Goal: Transaction & Acquisition: Purchase product/service

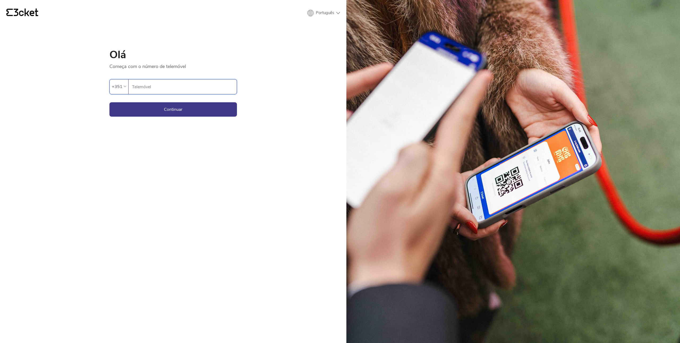
click at [190, 89] on input "Telemóvel" at bounding box center [184, 86] width 105 height 15
type input "915738240"
click at [185, 111] on button "Continuar" at bounding box center [173, 109] width 128 height 14
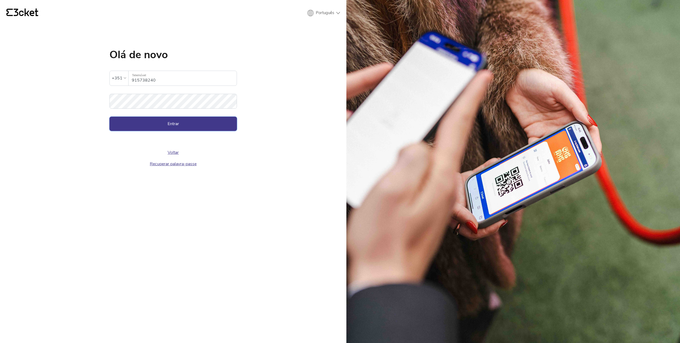
click at [185, 120] on button "Entrar" at bounding box center [173, 124] width 128 height 14
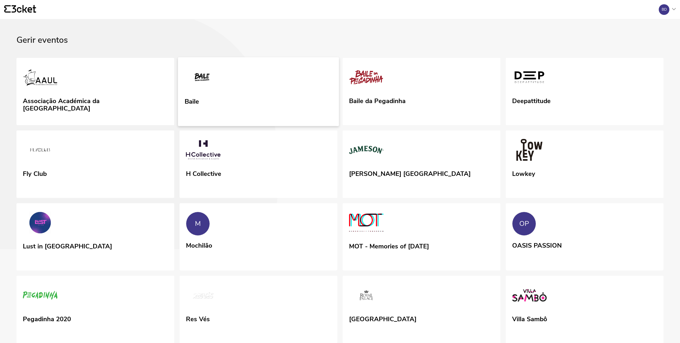
click at [269, 78] on link "Baile" at bounding box center [258, 91] width 161 height 69
